Goal: Information Seeking & Learning: Learn about a topic

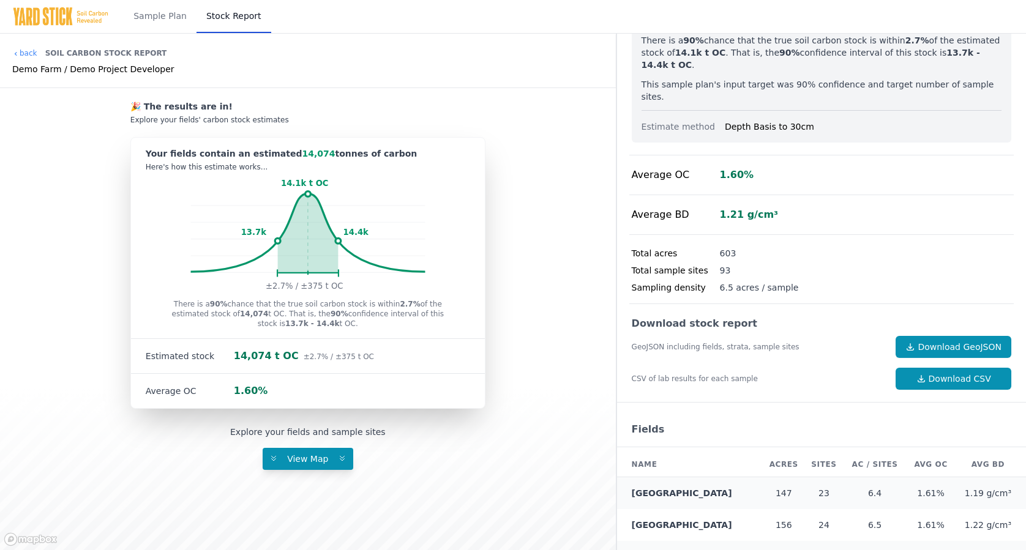
scroll to position [172, 0]
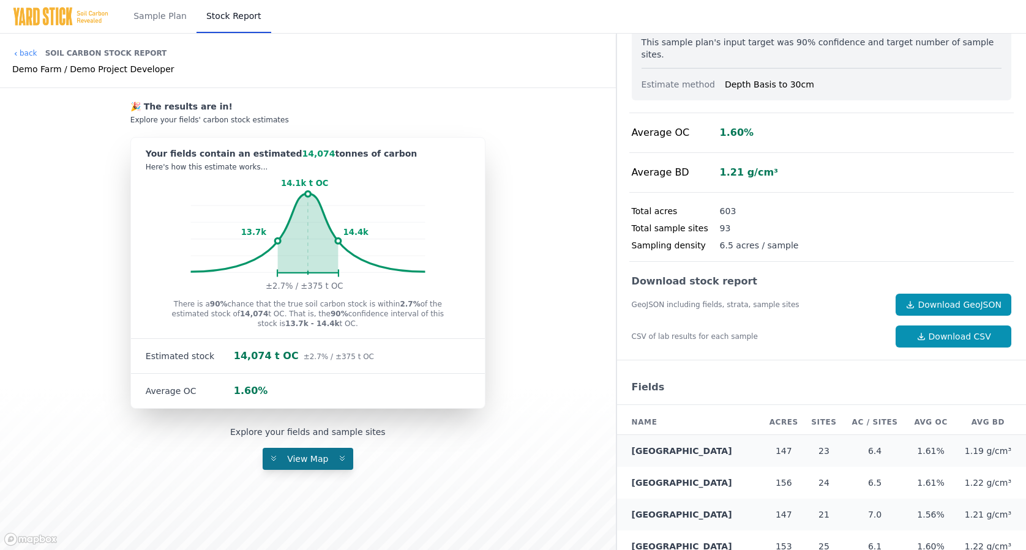
click at [300, 461] on span "View Map" at bounding box center [308, 459] width 56 height 10
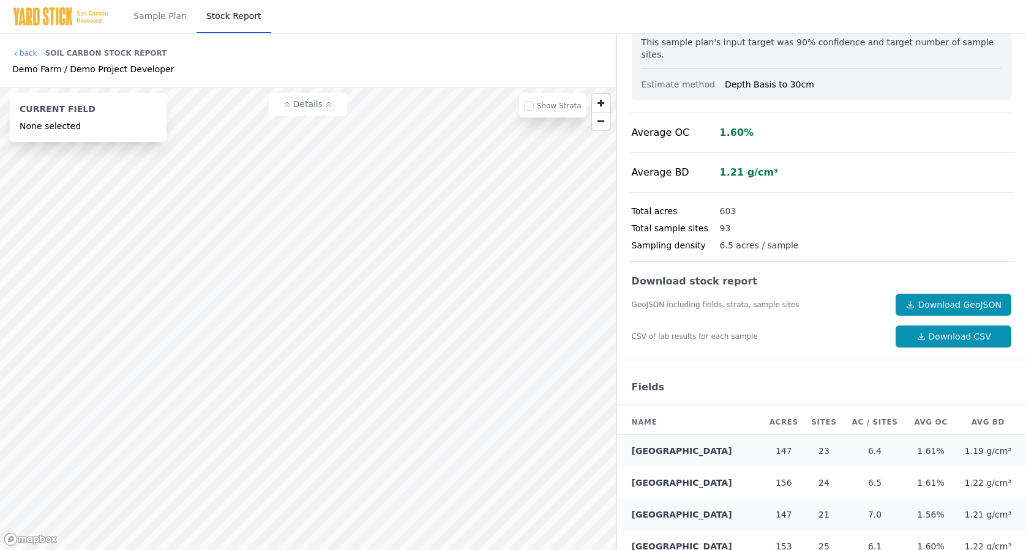
click at [311, 109] on button "Details" at bounding box center [308, 104] width 78 height 23
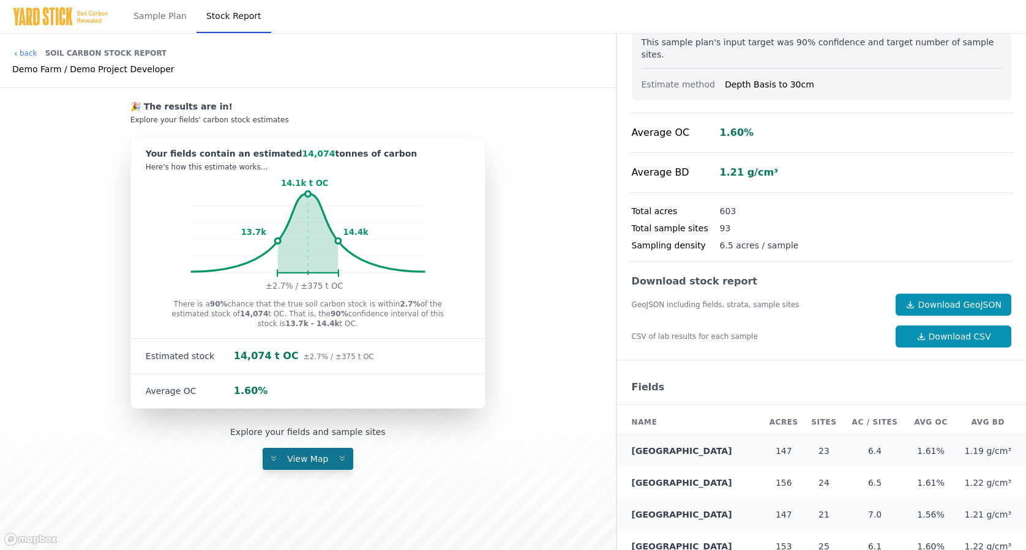
click at [306, 455] on span "View Map" at bounding box center [308, 459] width 56 height 10
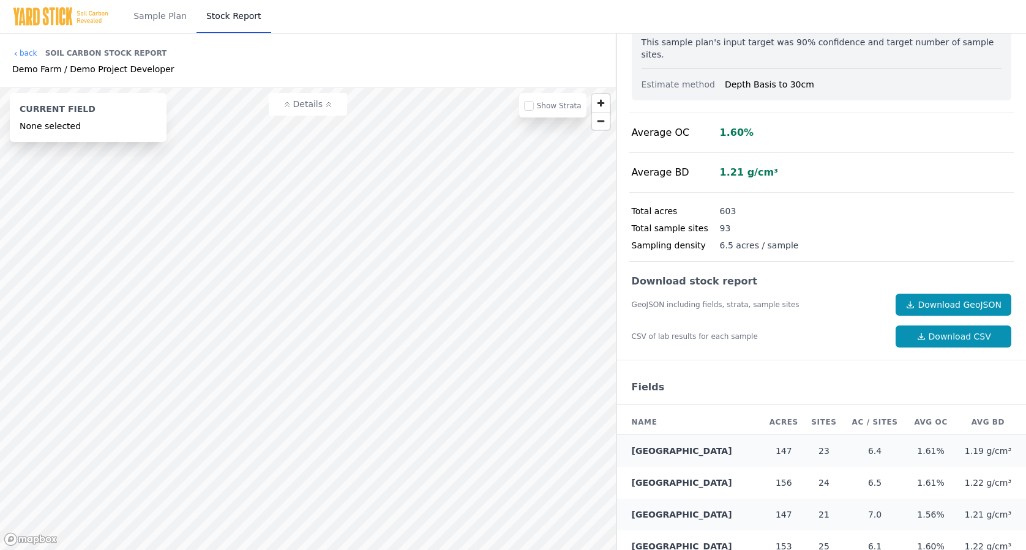
click at [323, 114] on button "Details" at bounding box center [308, 104] width 78 height 23
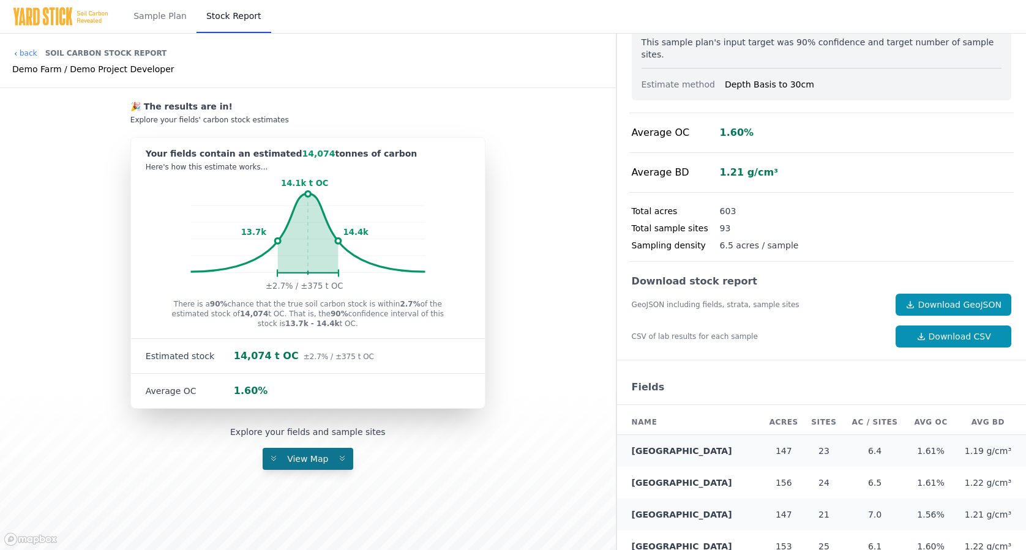
click at [323, 461] on span "View Map" at bounding box center [308, 459] width 56 height 10
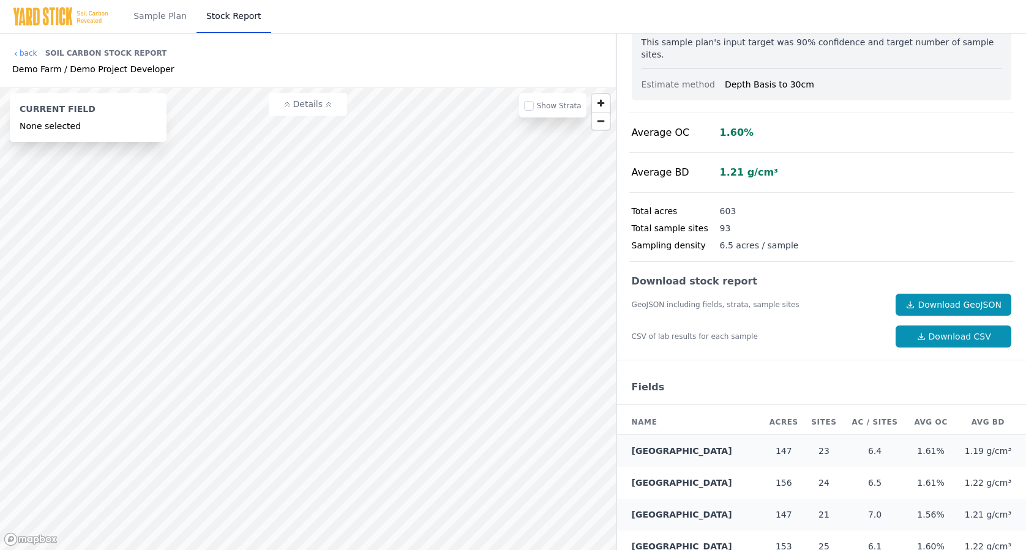
click at [535, 106] on div "Show Strata" at bounding box center [552, 105] width 67 height 24
click at [532, 106] on input "checkbox" at bounding box center [529, 106] width 10 height 10
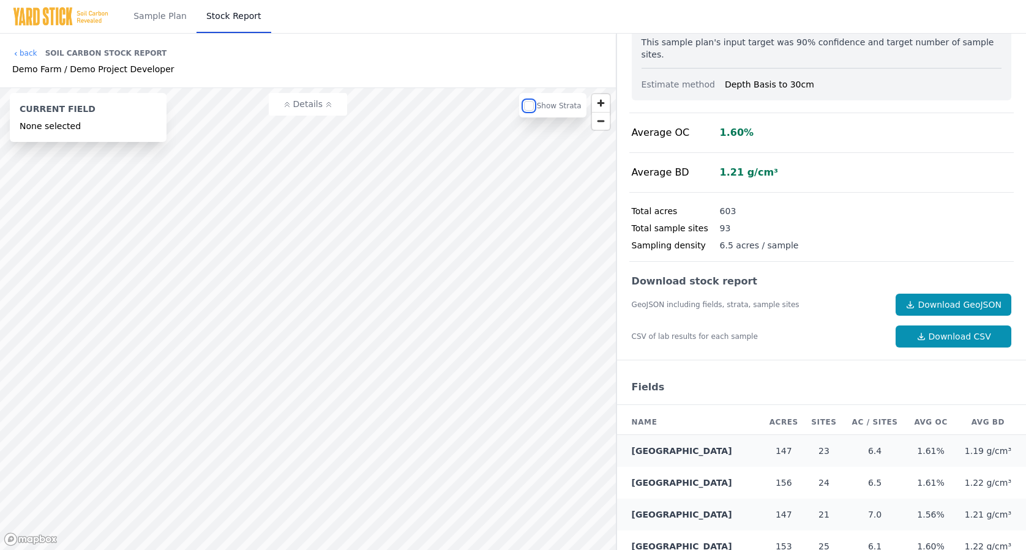
click at [532, 106] on input "checkbox" at bounding box center [529, 106] width 10 height 10
checkbox input "false"
